Goal: Task Accomplishment & Management: Complete application form

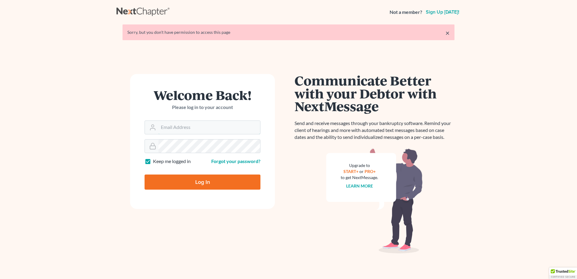
type input "[PERSON_NAME][EMAIL_ADDRESS][DOMAIN_NAME]"
click at [206, 182] on input "Log In" at bounding box center [203, 181] width 116 height 15
type input "Thinking..."
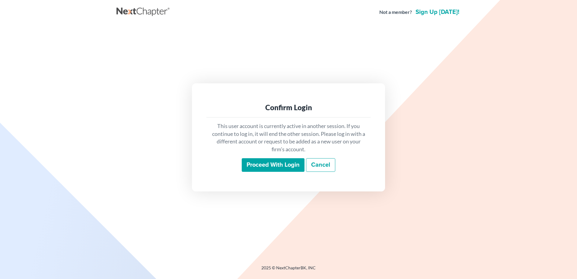
click at [269, 166] on input "Proceed with login" at bounding box center [273, 165] width 63 height 14
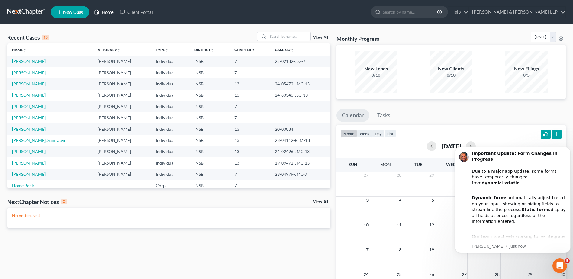
click at [105, 14] on link "Home" at bounding box center [104, 12] width 26 height 11
click at [101, 13] on link "Home" at bounding box center [104, 12] width 26 height 11
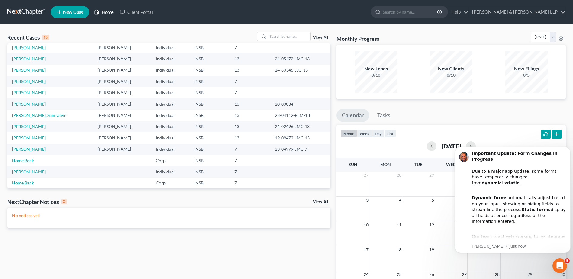
scroll to position [11, 0]
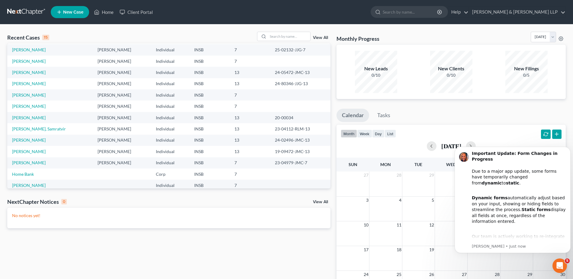
click at [76, 14] on span "New Case" at bounding box center [73, 12] width 20 height 5
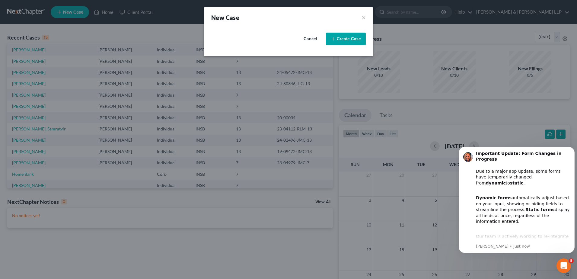
select select "28"
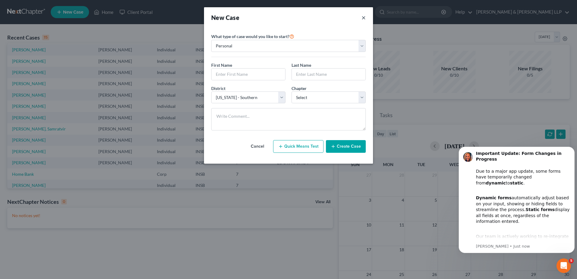
click at [362, 18] on button "×" at bounding box center [364, 17] width 4 height 8
